Goal: Contribute content: Add original content to the website for others to see

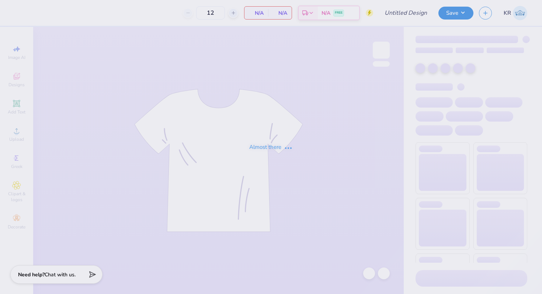
type input "Pike F25 Rush 2"
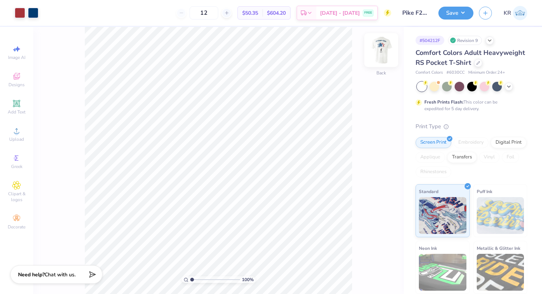
click at [384, 64] on img at bounding box center [380, 49] width 29 height 29
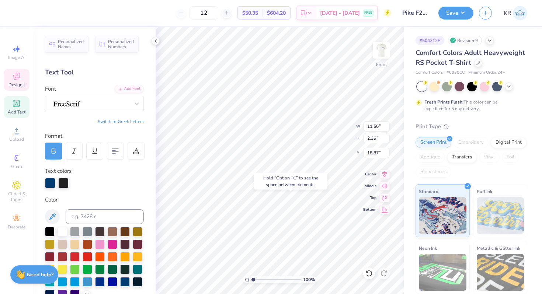
type input "18.87"
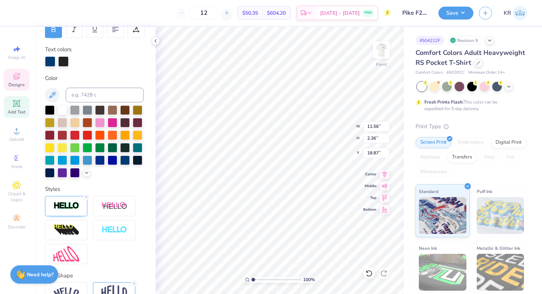
scroll to position [163, 0]
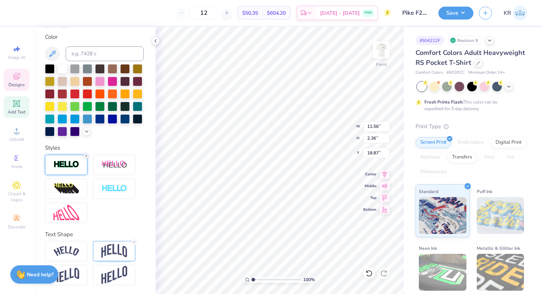
click at [86, 157] on icon at bounding box center [86, 156] width 4 height 4
click at [82, 158] on div at bounding box center [66, 165] width 42 height 20
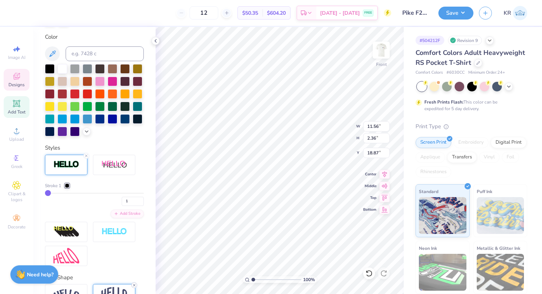
click at [133, 285] on icon at bounding box center [134, 285] width 4 height 4
type textarea "FALL RUSH"
type input "2.84"
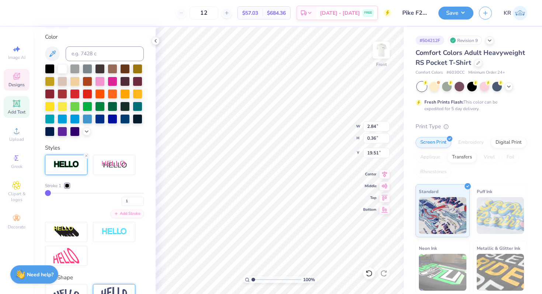
type input "0.36"
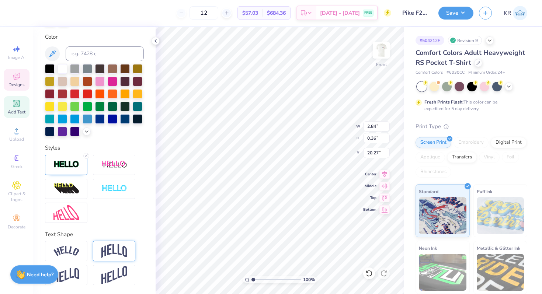
type input "20.27"
type textarea "Fall Rush"
type input "11.40"
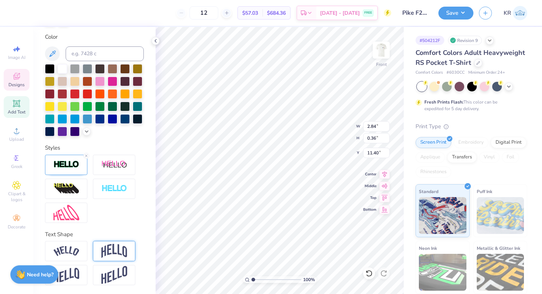
type input "3.05"
type input "0.38"
type input "2.12"
type input "0.35"
type input "12.94"
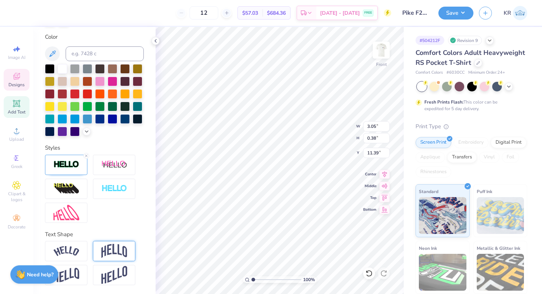
click at [111, 248] on img at bounding box center [114, 251] width 26 height 14
type input "0.99"
type input "11.08"
click at [135, 242] on line at bounding box center [134, 242] width 2 height 2
type input "0.38"
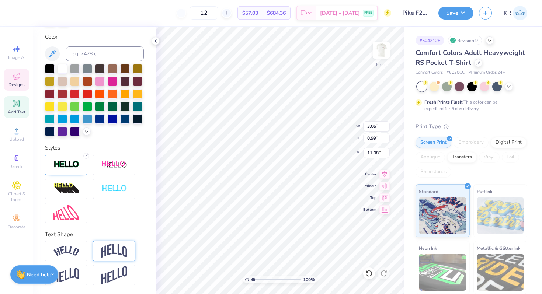
type input "11.39"
click at [57, 219] on img at bounding box center [66, 213] width 26 height 16
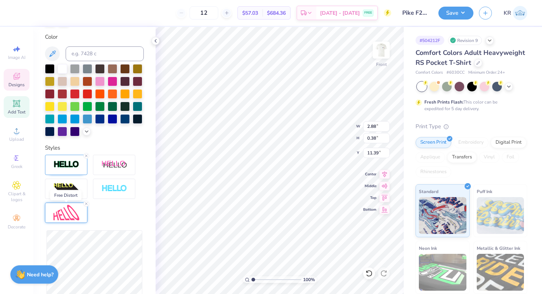
type input "2.88"
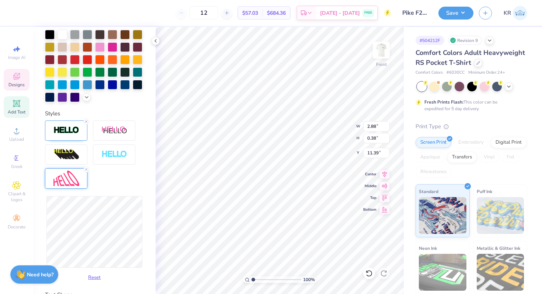
scroll to position [219, 0]
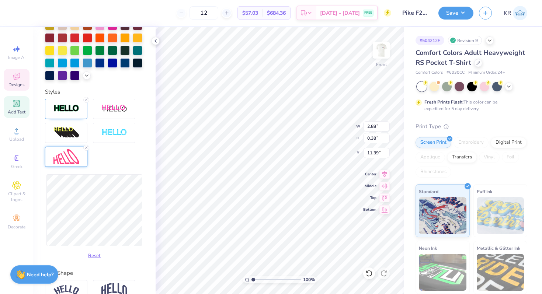
type input "0.62"
type input "11.27"
type input "2.90"
type input "0.64"
type input "11.26"
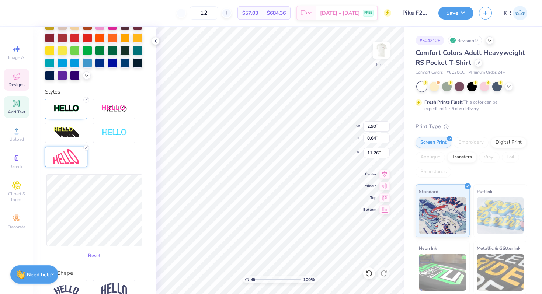
type input "2.88"
type input "0.62"
type input "11.27"
type input "0.55"
type input "11.30"
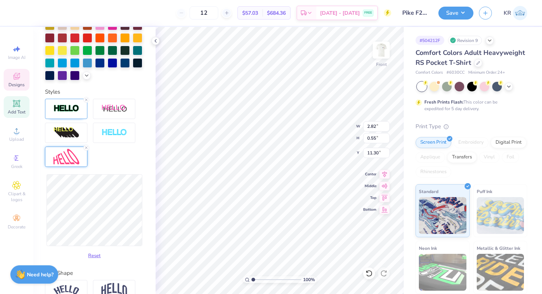
type input "2.73"
type input "0.52"
type input "11.32"
type input "2.68"
type input "0.55"
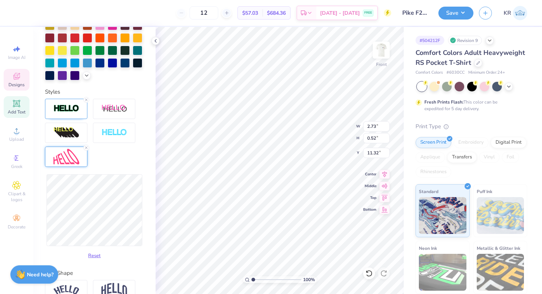
type input "11.30"
type input "0.51"
type input "11.32"
type input "2.64"
type input "0.52"
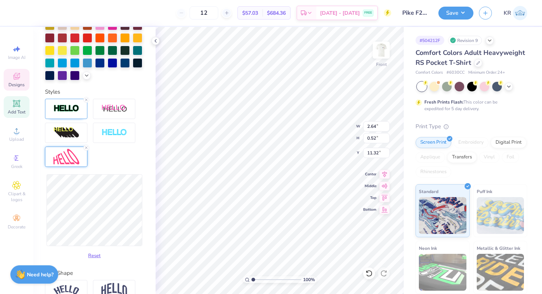
type input "2.61"
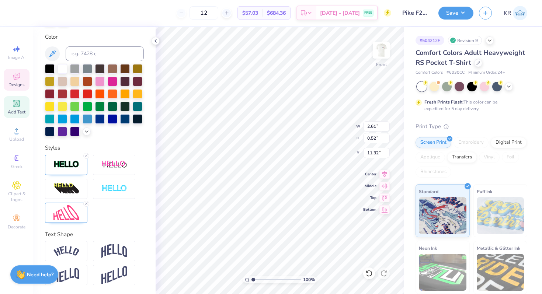
type input "13.04"
type textarea "2025"
click at [87, 204] on icon at bounding box center [86, 204] width 4 height 4
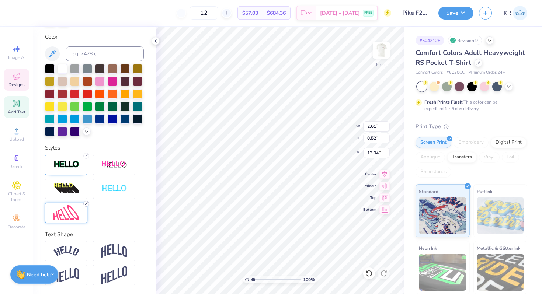
type input "1.04"
type input "0.38"
type input "13.11"
type input "2.61"
type input "0.52"
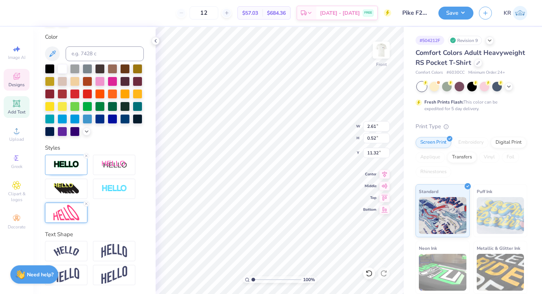
type input "11.32"
click at [87, 203] on line at bounding box center [86, 204] width 2 height 2
type input "2.88"
type input "0.38"
type input "11.39"
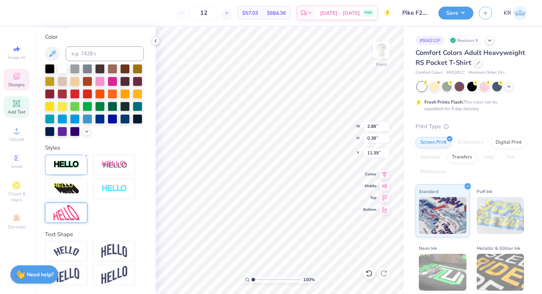
type input "8.66"
type input "10.91"
type input "6.12"
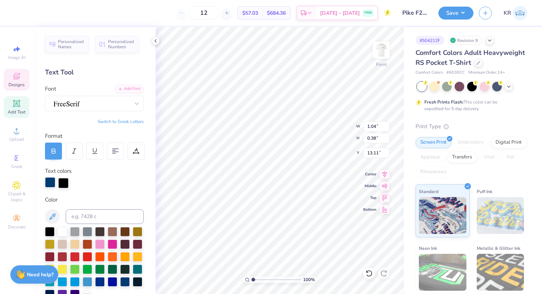
click at [50, 182] on div at bounding box center [50, 182] width 10 height 10
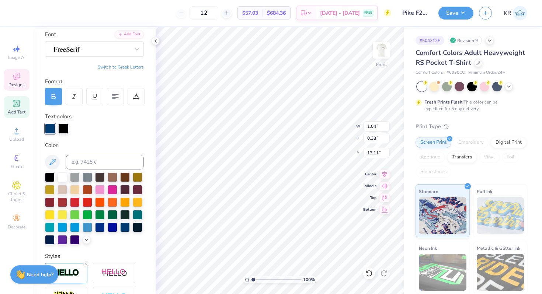
scroll to position [55, 0]
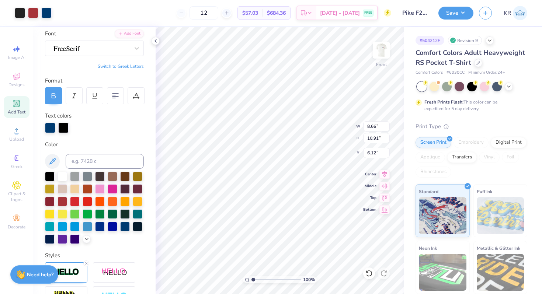
type input "1.04"
type input "0.38"
type input "13.11"
click at [49, 130] on div at bounding box center [50, 127] width 10 height 10
click at [62, 201] on div at bounding box center [63, 201] width 10 height 10
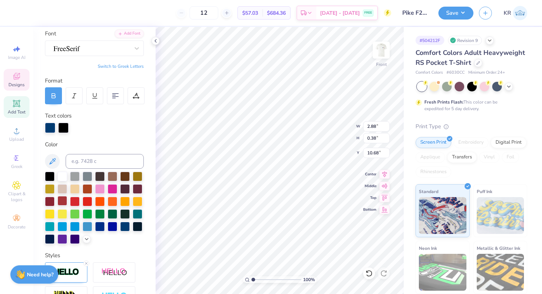
type input "10.68"
type input "1.04"
type input "10.68"
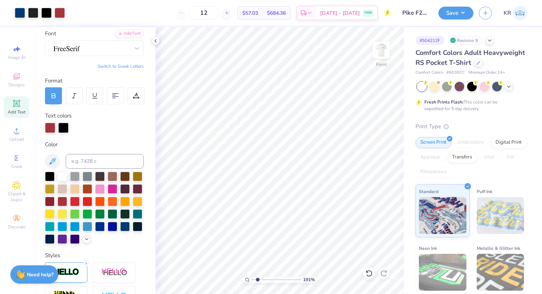
type input "1.91"
click at [257, 278] on input "range" at bounding box center [276, 280] width 50 height 7
click at [326, 134] on div "191 % Front W 7.12 7.12 " H 0.38 0.38 " Y 10.68 10.68 " Center Middle Top Bottom" at bounding box center [280, 160] width 248 height 267
type input "8.45"
type input "0.46"
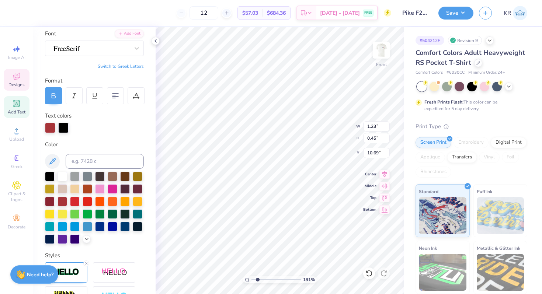
type input "10.69"
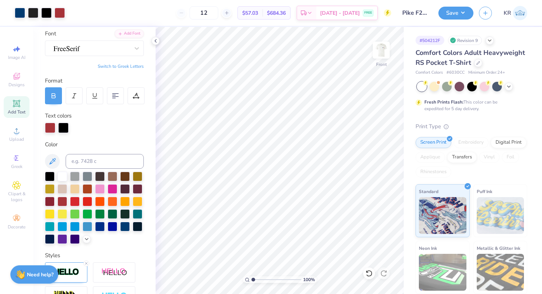
drag, startPoint x: 257, startPoint y: 279, endPoint x: 250, endPoint y: 278, distance: 7.4
type input "1"
click at [251, 278] on input "range" at bounding box center [276, 280] width 50 height 7
click at [47, 16] on div at bounding box center [46, 12] width 10 height 10
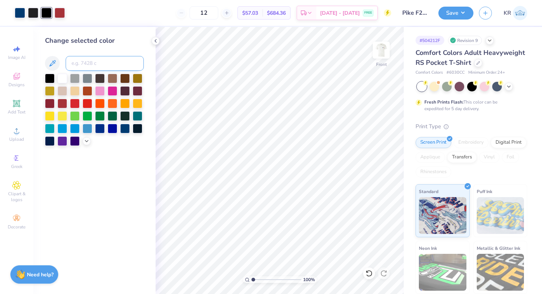
click at [84, 64] on input at bounding box center [105, 63] width 78 height 15
type input "neutral black"
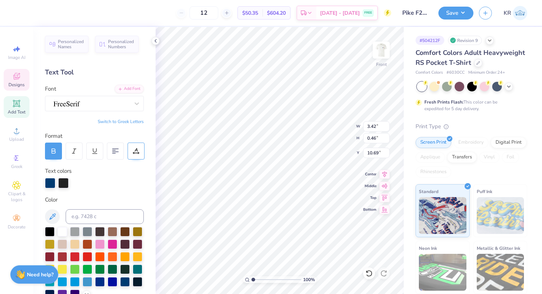
click at [135, 153] on icon at bounding box center [136, 151] width 7 height 7
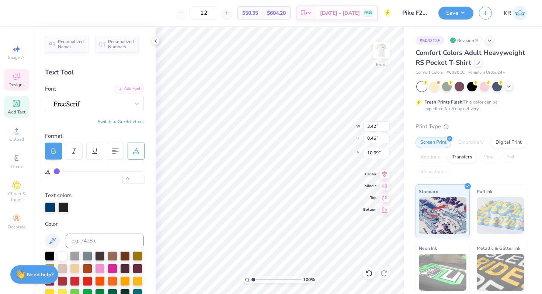
click at [136, 157] on div at bounding box center [136, 151] width 17 height 17
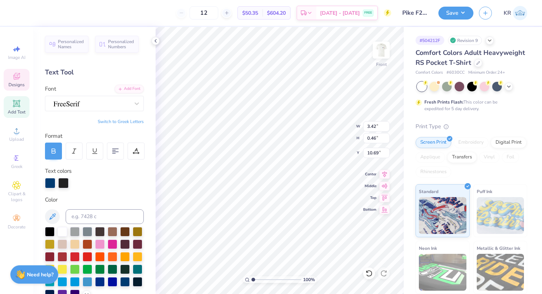
scroll to position [163, 0]
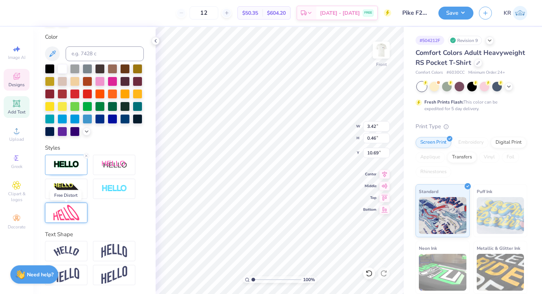
click at [53, 219] on img at bounding box center [66, 213] width 26 height 16
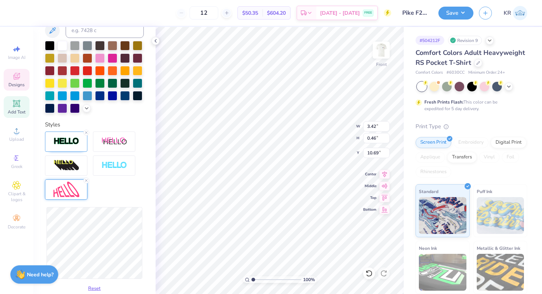
scroll to position [194, 0]
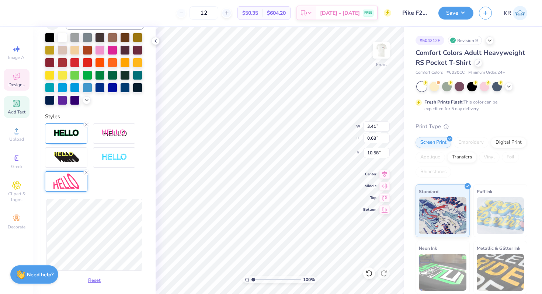
type input "3.41"
type input "0.68"
type input "10.58"
type input "3.10"
type input "0.70"
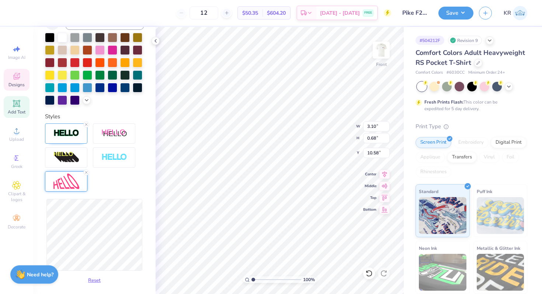
type input "10.57"
type input "2.89"
type input "0.66"
type input "10.59"
type input "0.67"
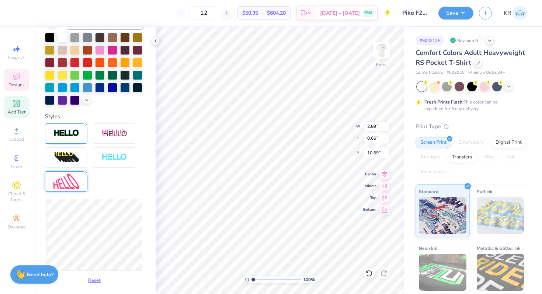
type input "10.58"
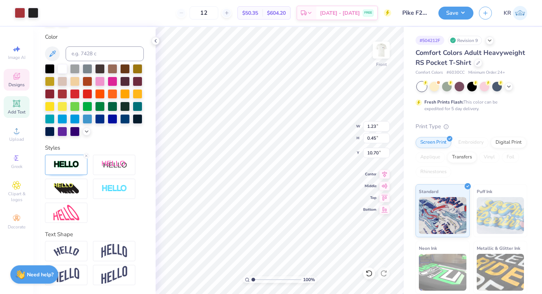
scroll to position [163, 0]
click at [84, 214] on div at bounding box center [66, 213] width 42 height 20
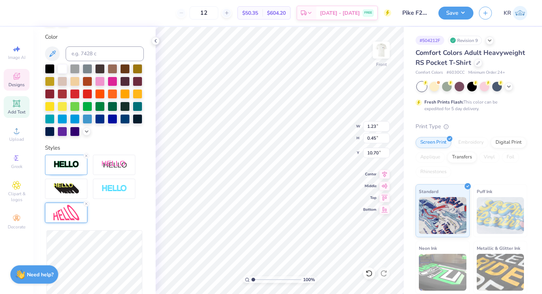
type input "0.50"
type input "10.67"
type input "1.01"
type input "0.49"
type input "0.99"
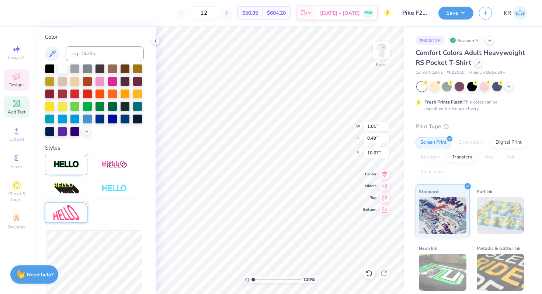
type input "0.51"
type input "10.66"
type input "0.97"
type input "0.50"
type input "10.67"
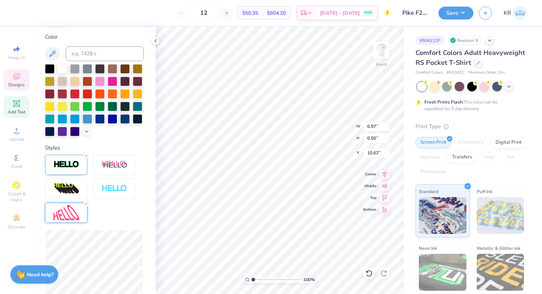
type input "0.92"
type input "0.49"
type input "10.68"
type input "0.49"
type input "0.54"
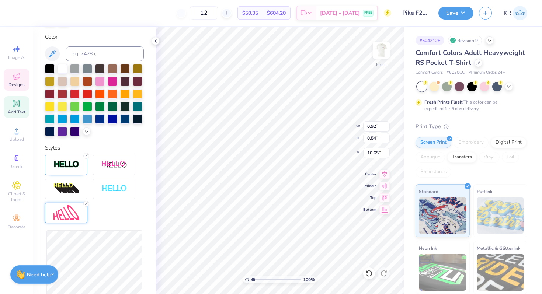
type input "10.65"
type input "0.93"
type input "0.55"
type input "10.64"
type input "10.68"
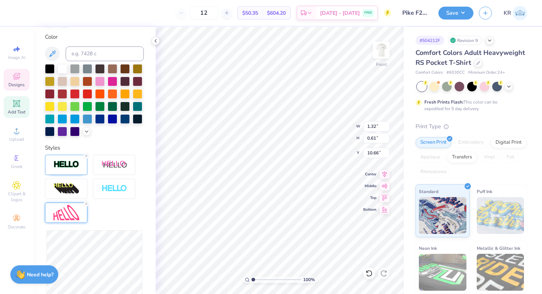
type input "10.63"
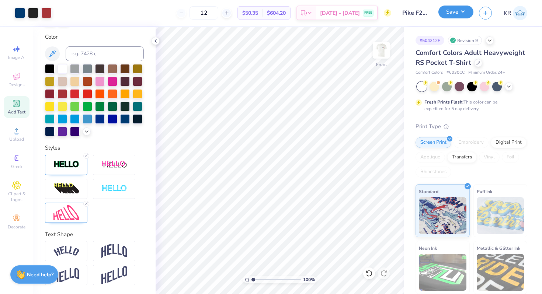
click at [449, 17] on button "Save" at bounding box center [455, 12] width 35 height 13
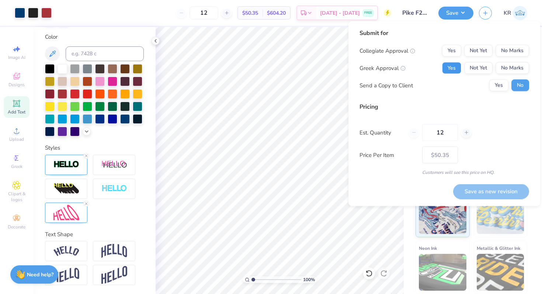
click at [448, 72] on button "Yes" at bounding box center [451, 68] width 19 height 12
click at [514, 50] on button "No Marks" at bounding box center [513, 51] width 34 height 12
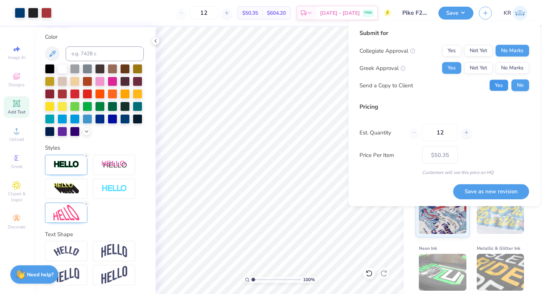
click at [494, 88] on button "Yes" at bounding box center [498, 86] width 19 height 12
click at [479, 196] on button "Save as new revision" at bounding box center [491, 191] width 76 height 15
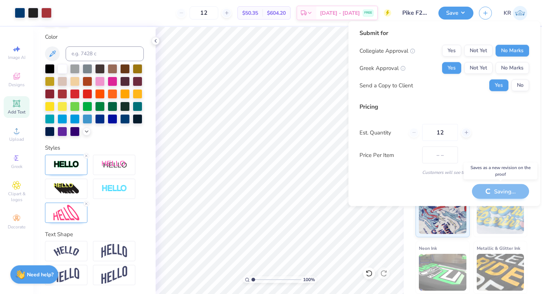
type input "$50.35"
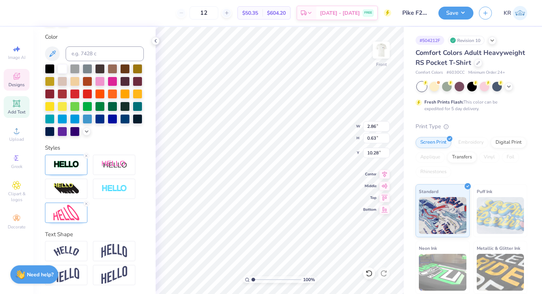
type textarea "Fall Rush"
type input "10.63"
